Goal: Information Seeking & Learning: Learn about a topic

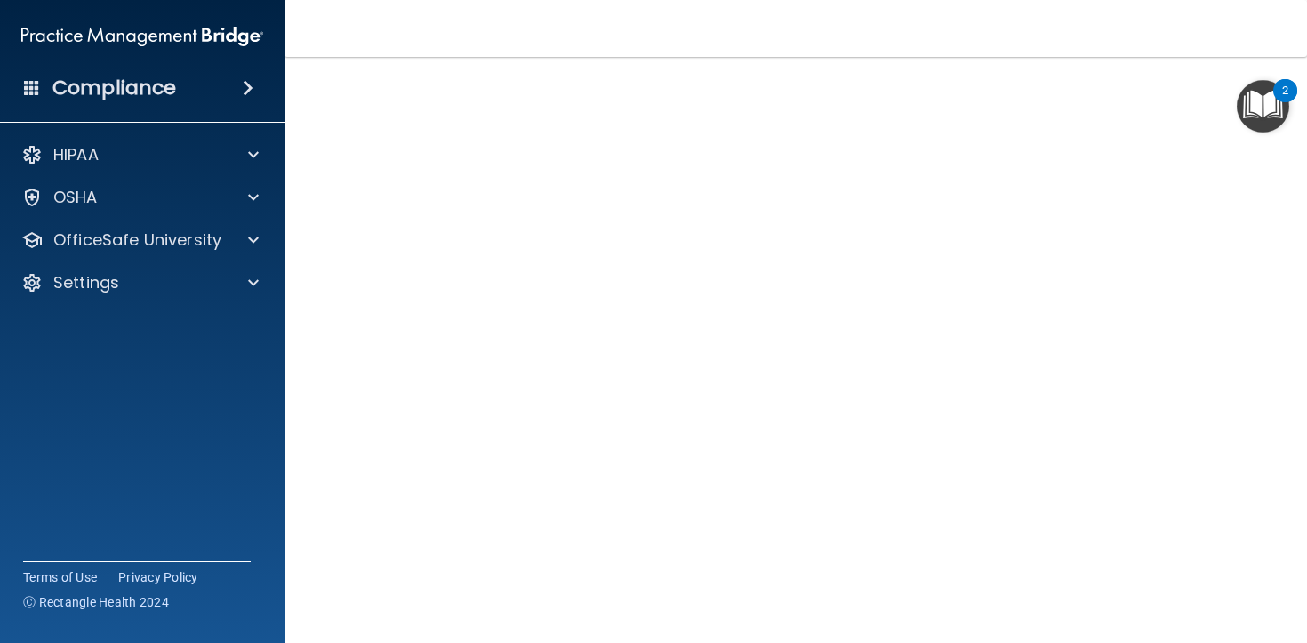
scroll to position [102, 0]
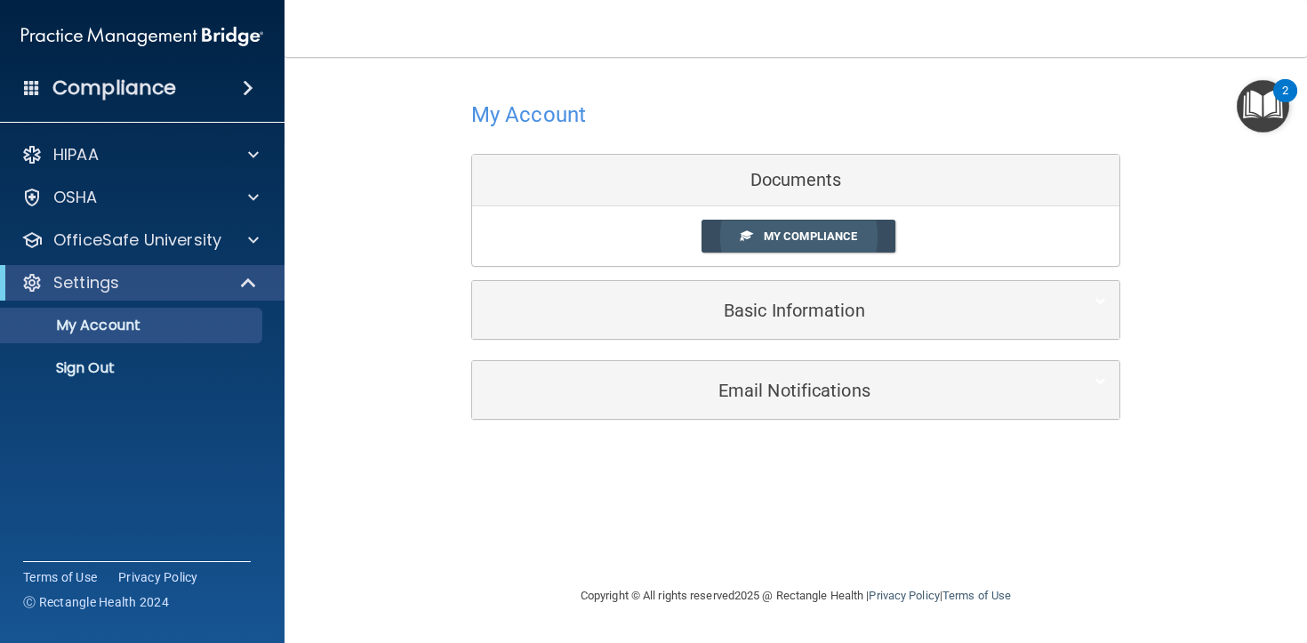
click at [772, 222] on link "My Compliance" at bounding box center [798, 236] width 195 height 33
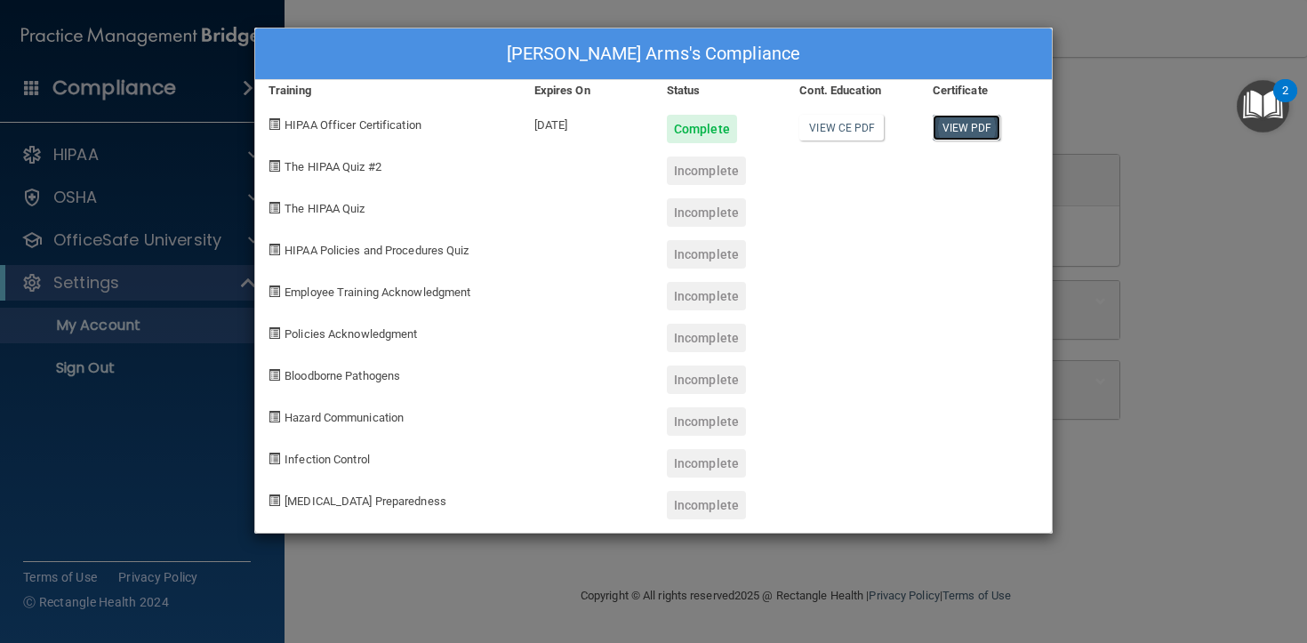
click at [944, 124] on link "View PDF" at bounding box center [966, 128] width 68 height 26
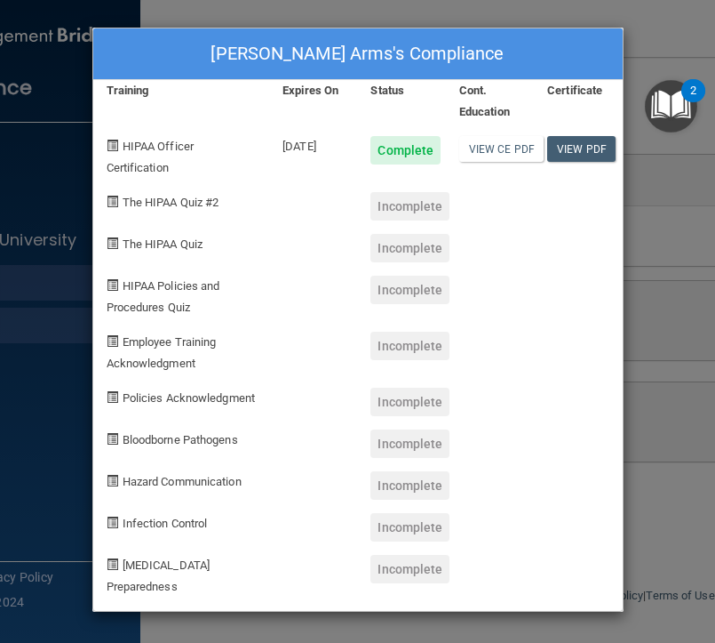
click at [668, 275] on div "Kendall Arms's Compliance Training Expires On Status Cont. Education Certificat…" at bounding box center [357, 321] width 715 height 643
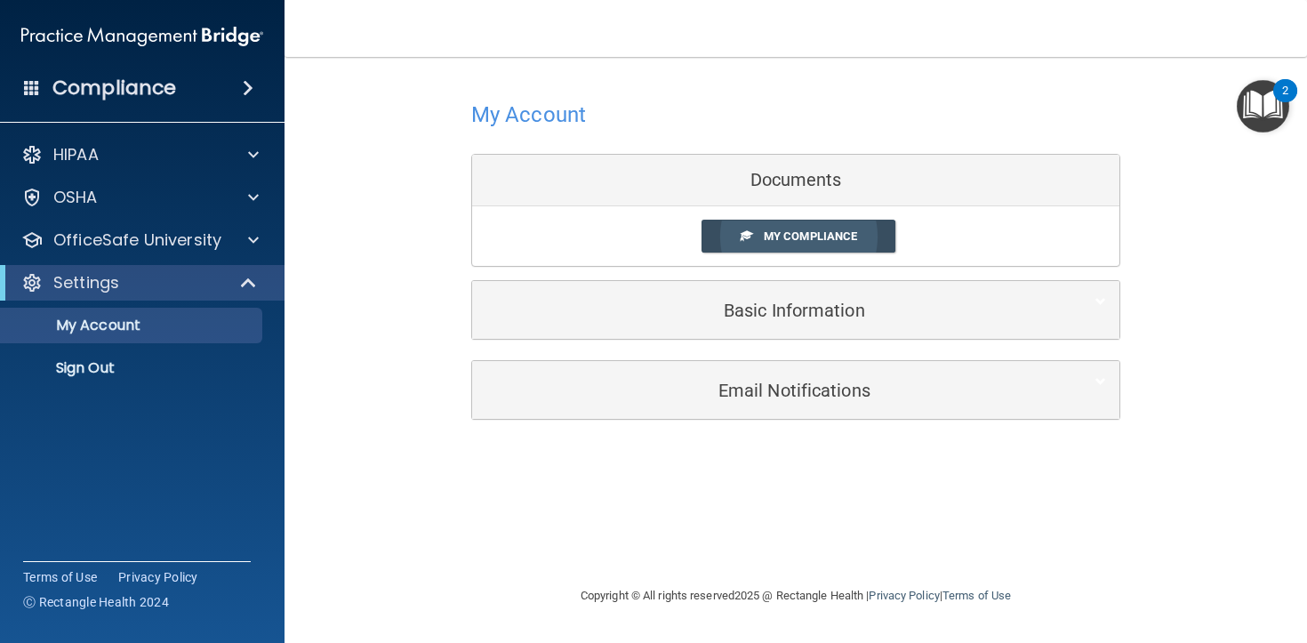
click at [761, 238] on link "My Compliance" at bounding box center [798, 236] width 195 height 33
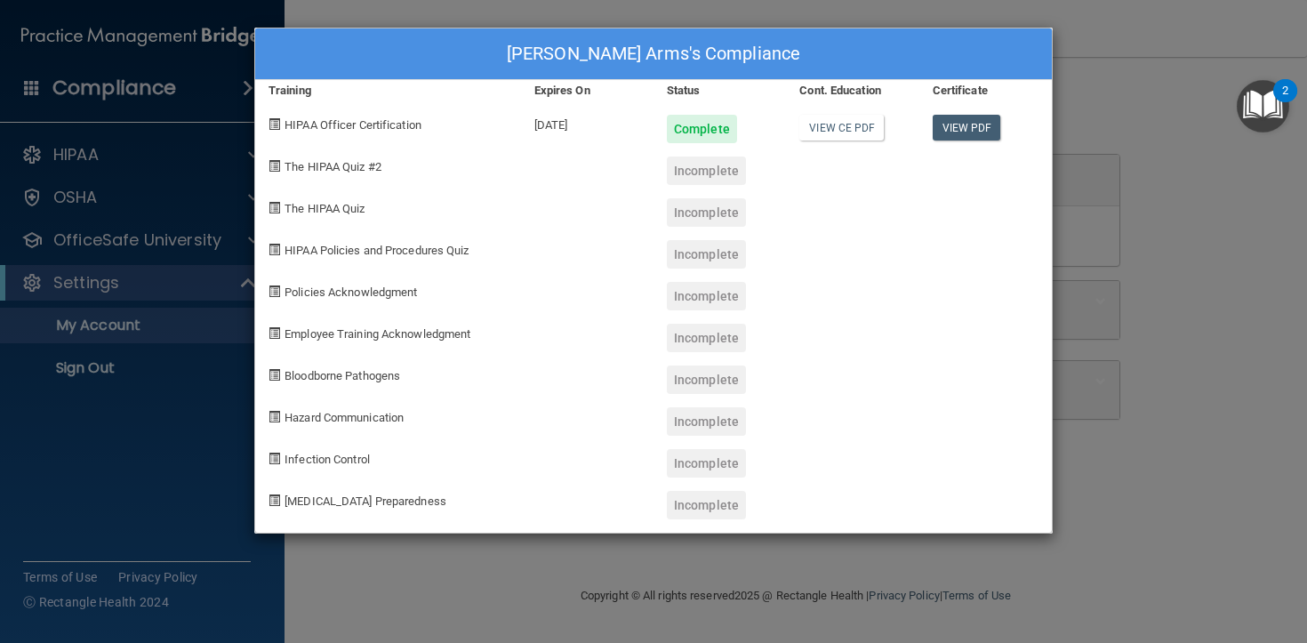
click at [706, 158] on div "Incomplete" at bounding box center [706, 170] width 79 height 28
click at [715, 187] on div "Incomplete" at bounding box center [719, 206] width 132 height 42
click at [326, 152] on div "The HIPAA Quiz #2" at bounding box center [388, 164] width 266 height 42
click at [324, 156] on div "The HIPAA Quiz #2" at bounding box center [388, 164] width 266 height 42
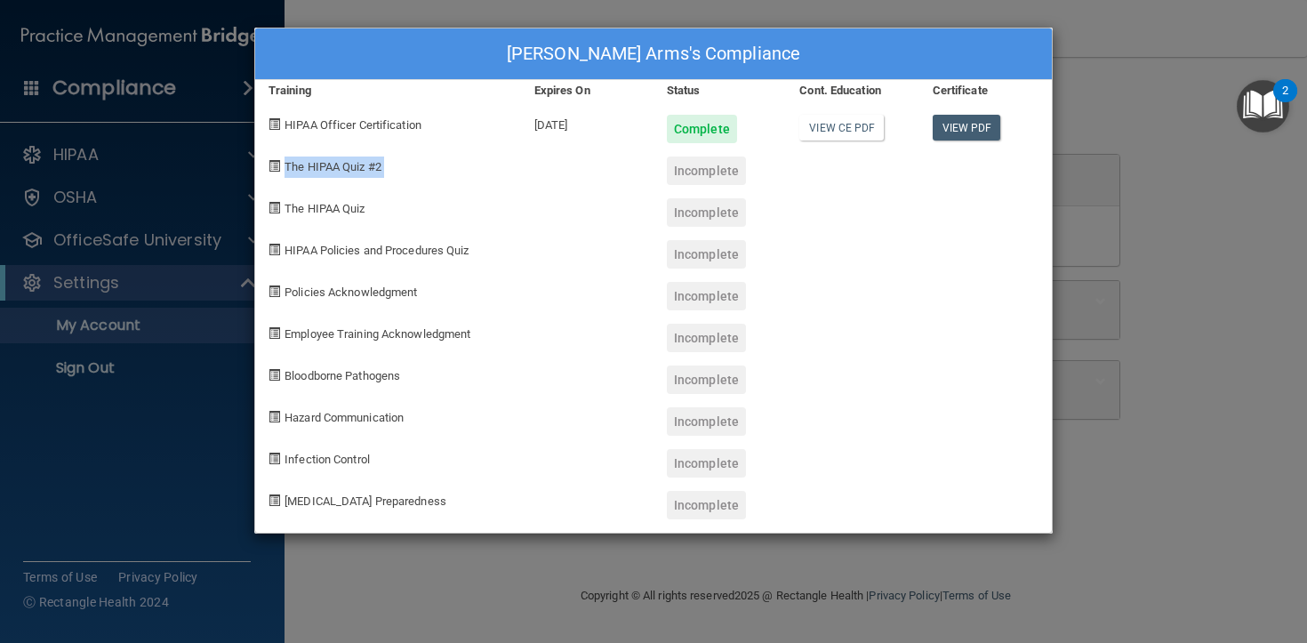
click at [324, 156] on div "The HIPAA Quiz #2" at bounding box center [388, 164] width 266 height 42
click at [332, 261] on div "HIPAA Policies and Procedures Quiz" at bounding box center [388, 248] width 266 height 42
click at [326, 244] on span "HIPAA Policies and Procedures Quiz" at bounding box center [376, 250] width 184 height 13
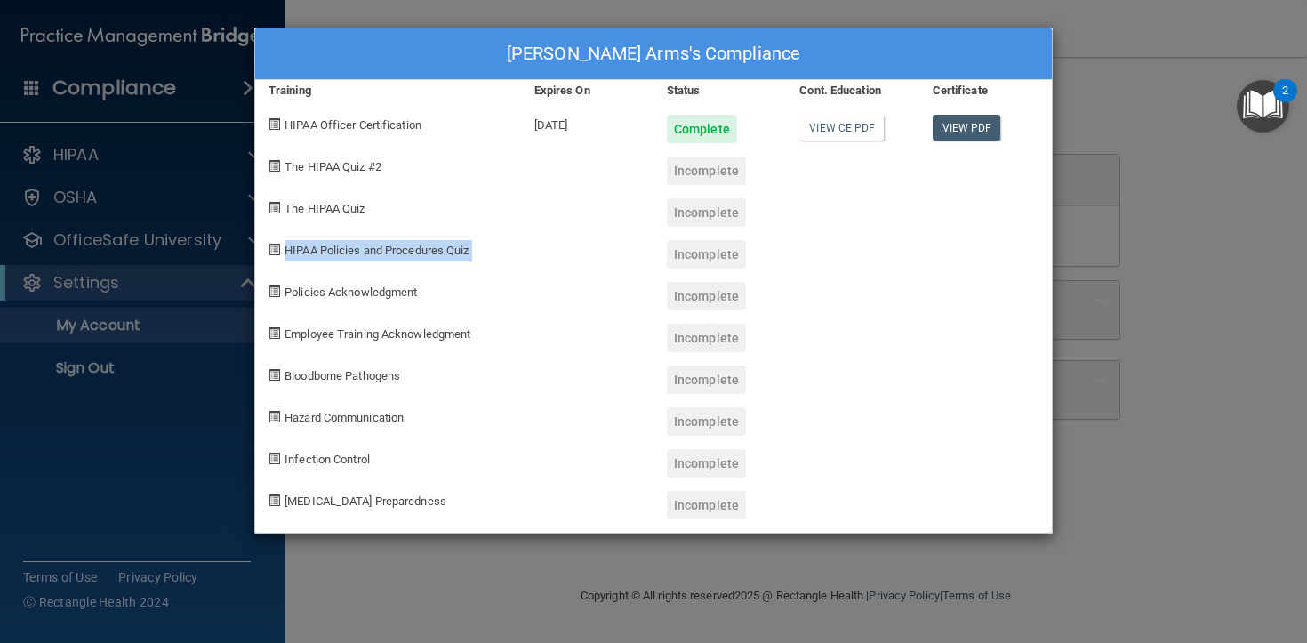
click at [326, 244] on span "HIPAA Policies and Procedures Quiz" at bounding box center [376, 250] width 184 height 13
click at [325, 244] on span "HIPAA Policies and Procedures Quiz" at bounding box center [376, 250] width 184 height 13
click at [332, 290] on span "Policies Acknowledgment" at bounding box center [350, 291] width 132 height 13
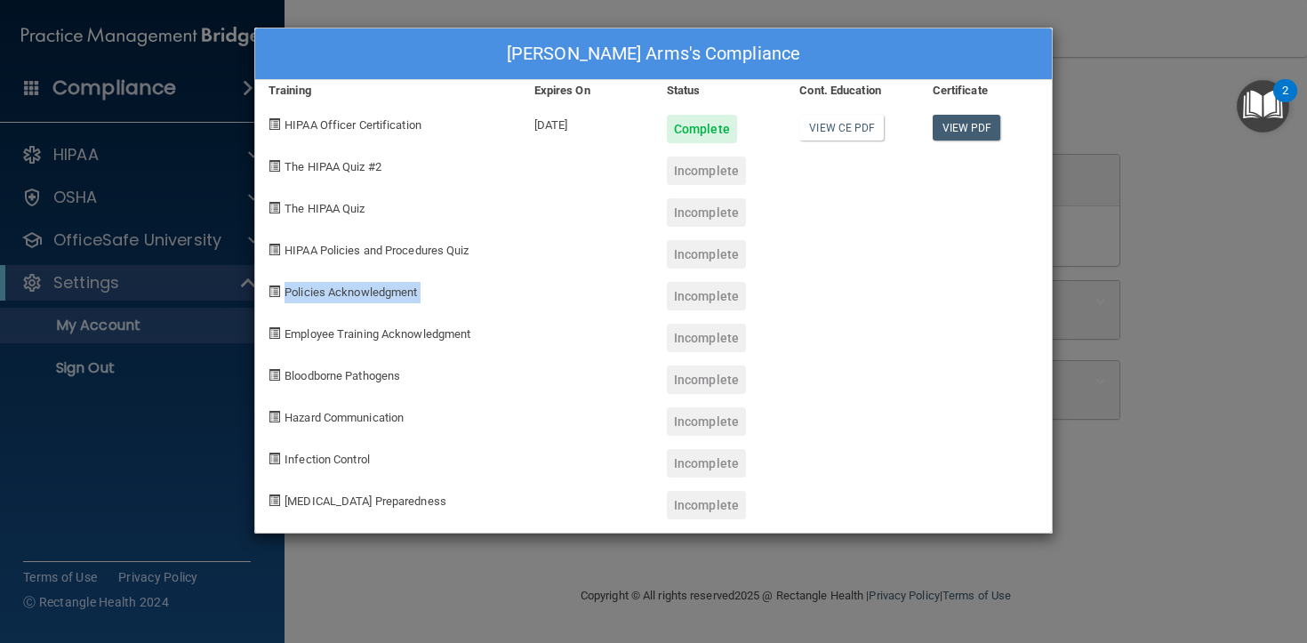
click at [332, 290] on span "Policies Acknowledgment" at bounding box center [350, 291] width 132 height 13
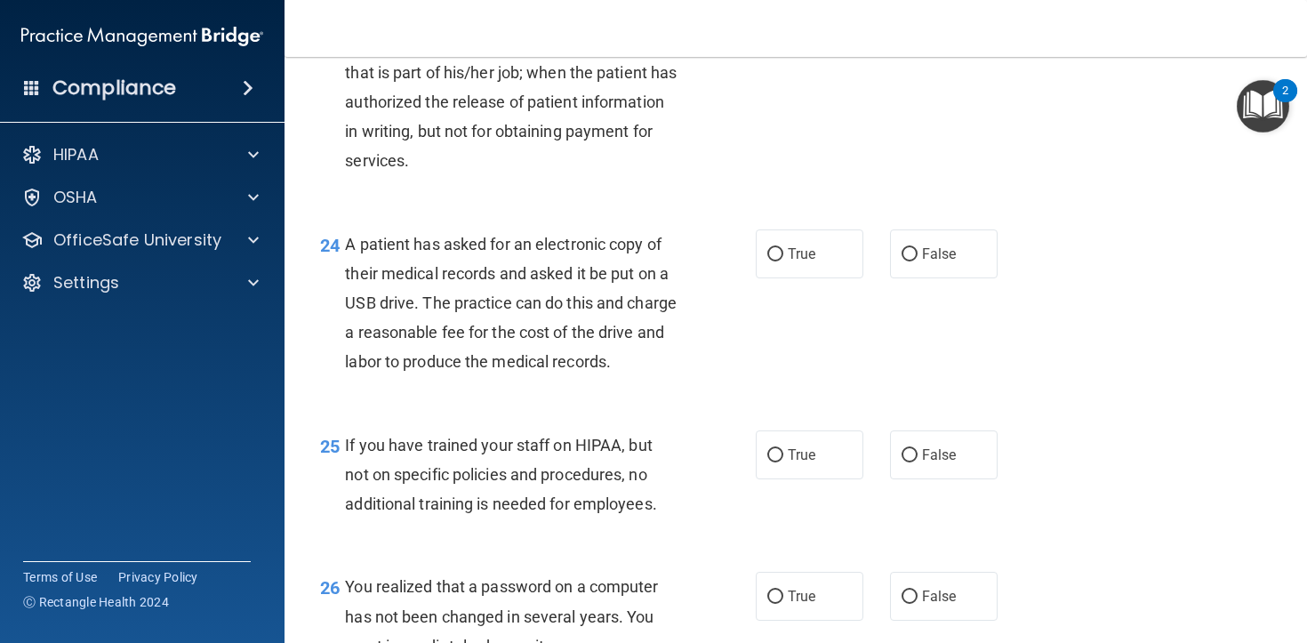
scroll to position [4470, 0]
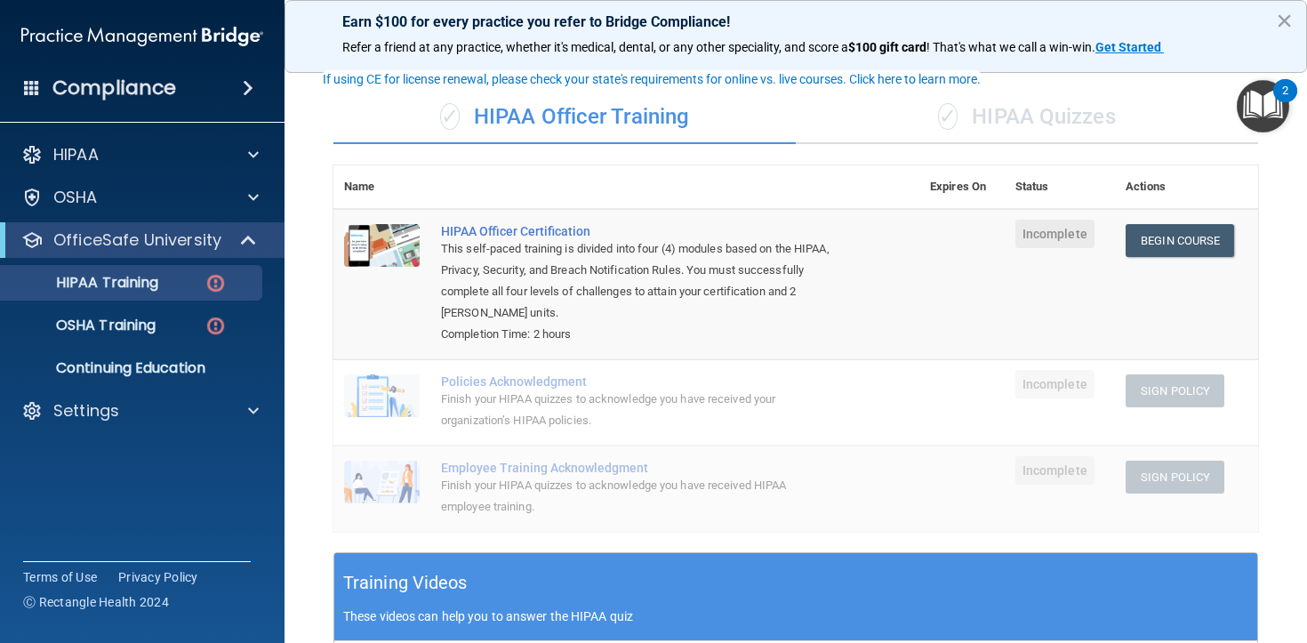
scroll to position [101, 0]
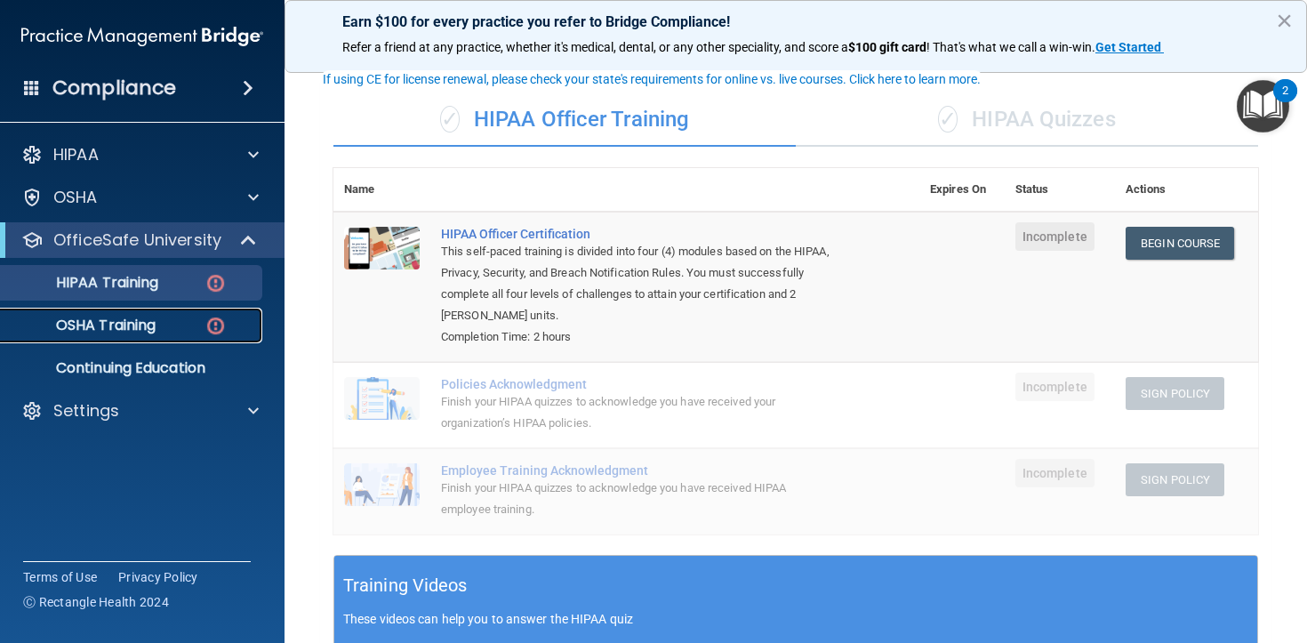
click at [173, 326] on div "OSHA Training" at bounding box center [133, 325] width 243 height 18
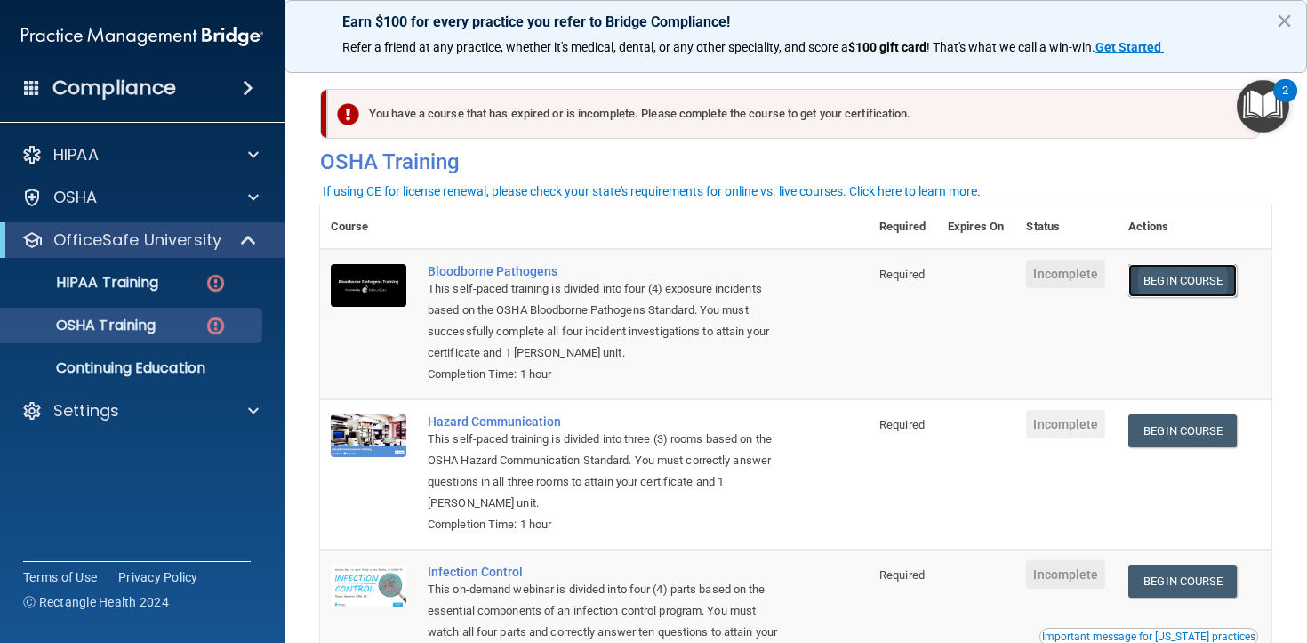
click at [1150, 276] on link "Begin Course" at bounding box center [1182, 280] width 108 height 33
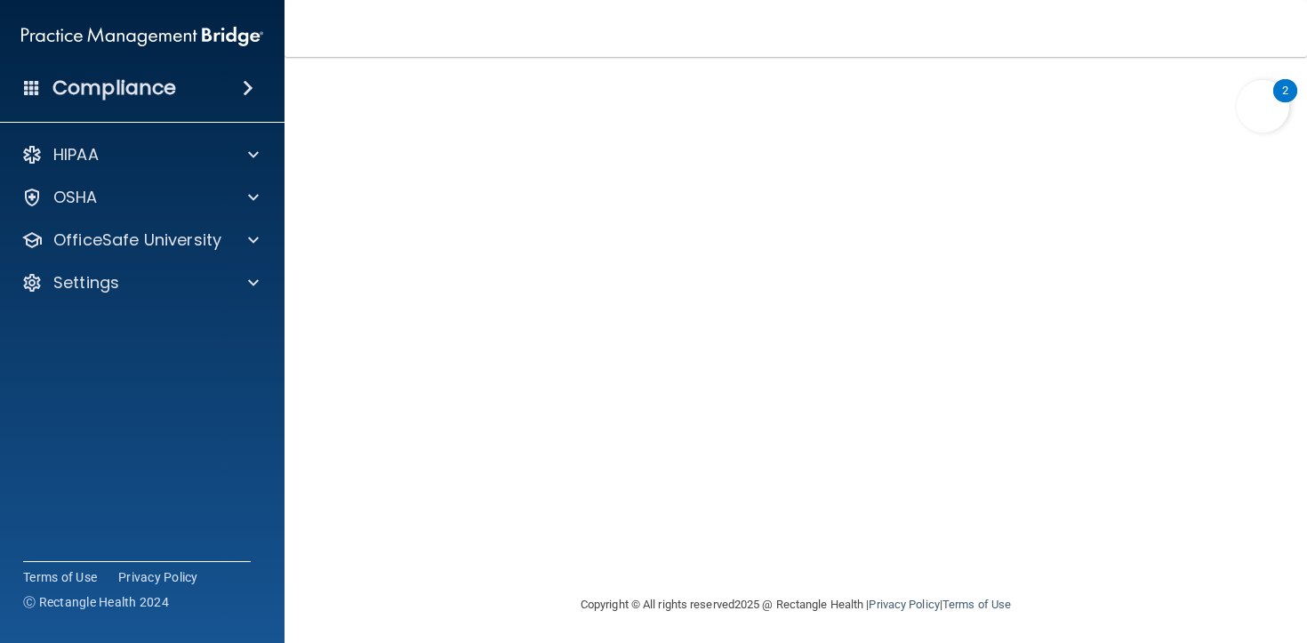
scroll to position [103, 0]
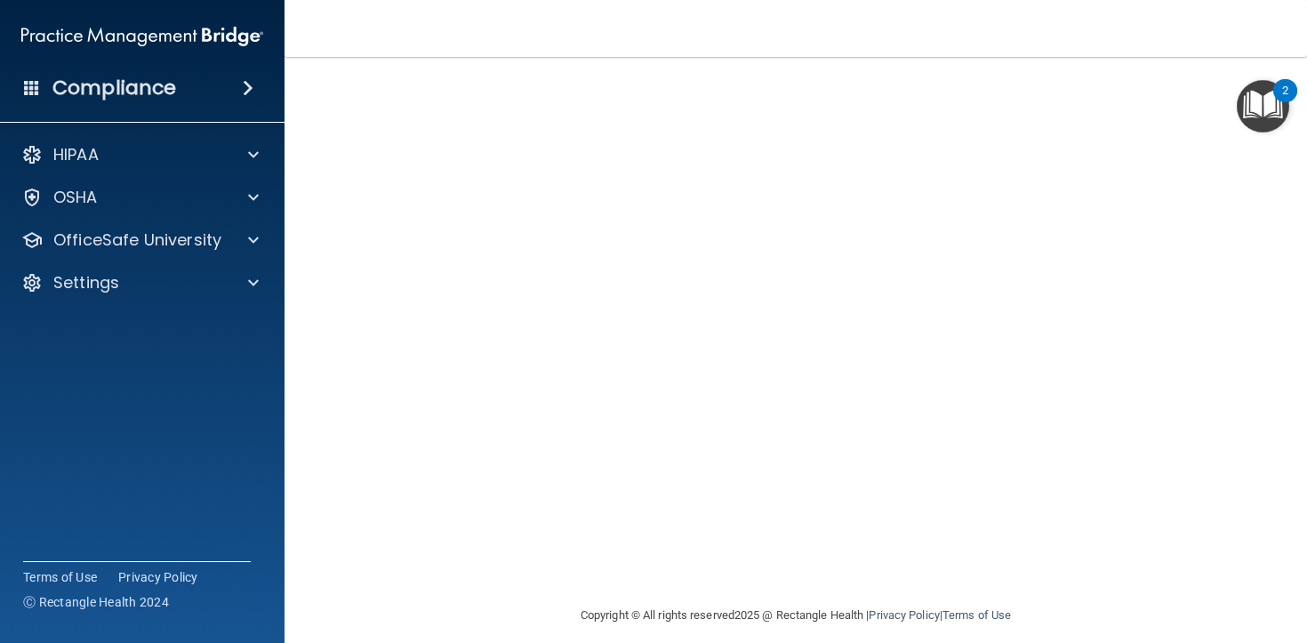
click at [859, 25] on nav "Toggle navigation [PERSON_NAME] Arms [EMAIL_ADDRESS][DOMAIN_NAME] Manage My Ent…" at bounding box center [795, 28] width 1022 height 57
click at [861, 51] on nav "Toggle navigation [PERSON_NAME] Arms [EMAIL_ADDRESS][DOMAIN_NAME] Manage My Ent…" at bounding box center [795, 28] width 1022 height 57
click at [1093, 46] on nav "Toggle navigation [PERSON_NAME] Arms [EMAIL_ADDRESS][DOMAIN_NAME] Manage My Ent…" at bounding box center [795, 28] width 1022 height 57
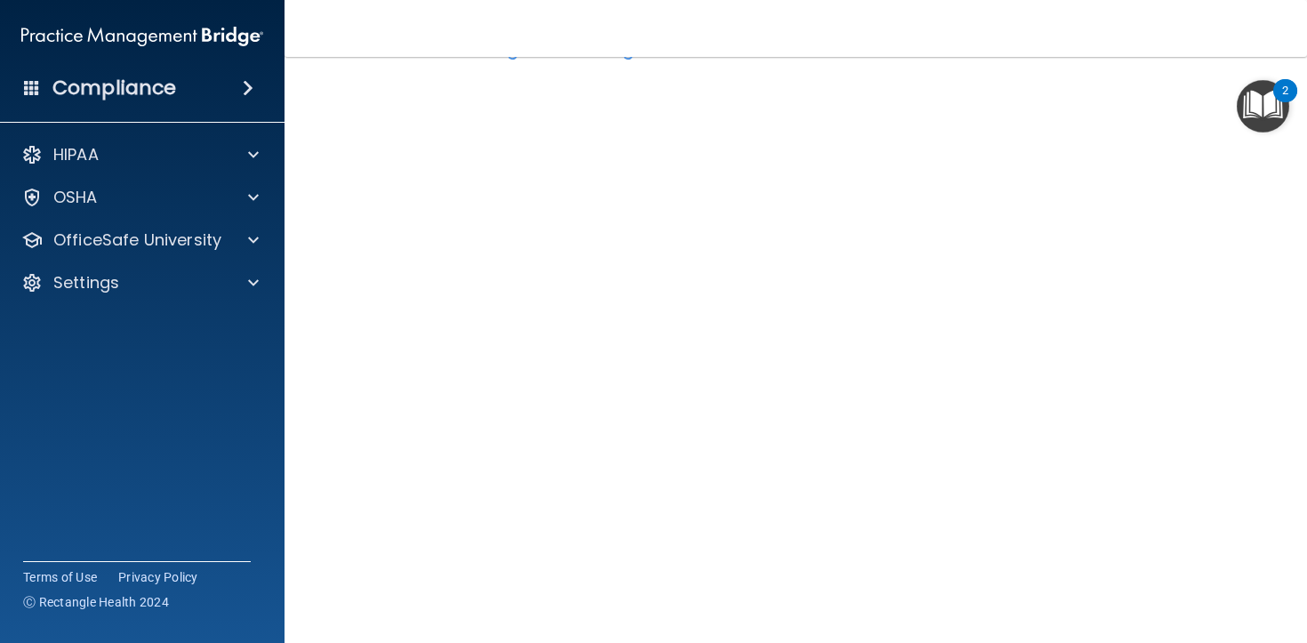
click at [1261, 153] on div "Bloodborne Pathogens Training This course doesn’t expire until . Are you sure y…" at bounding box center [795, 333] width 951 height 615
click at [1260, 161] on div "Bloodborne Pathogens Training This course doesn’t expire until . Are you sure y…" at bounding box center [795, 333] width 951 height 615
